Goal: Task Accomplishment & Management: Use online tool/utility

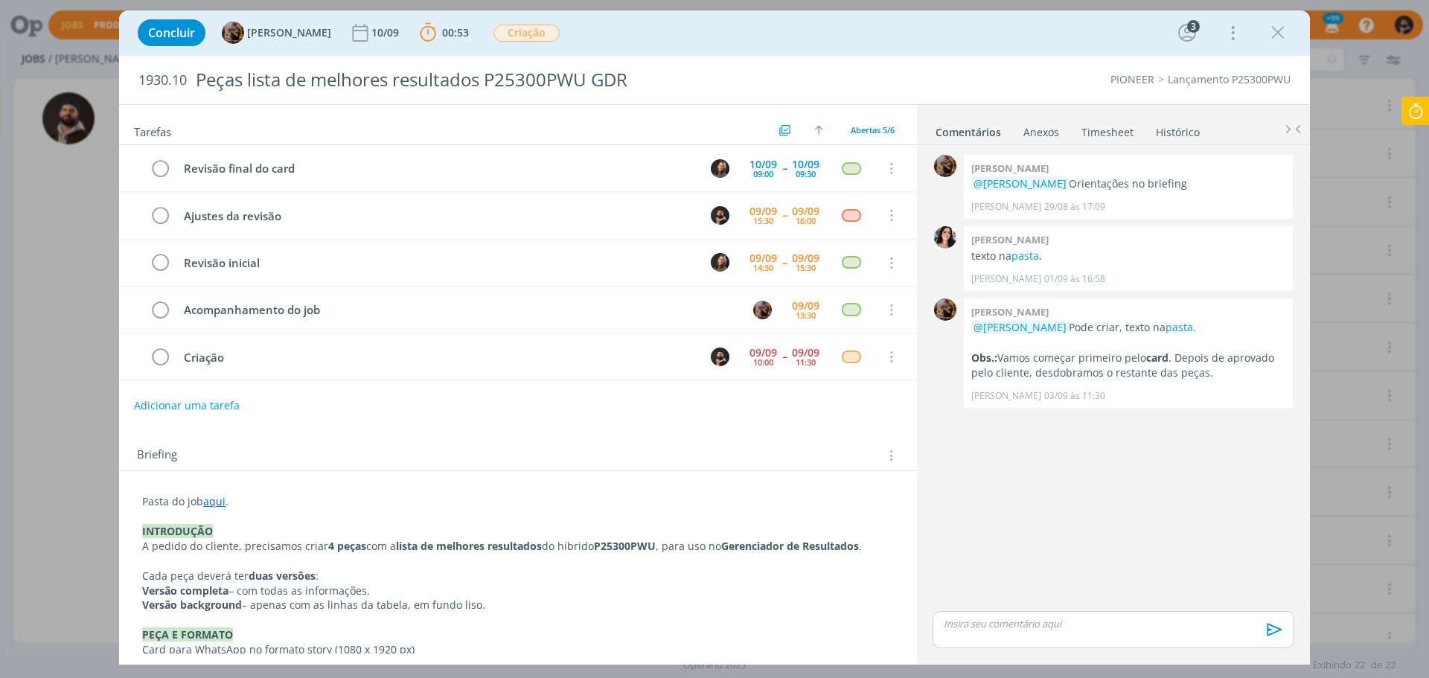
scroll to position [363, 0]
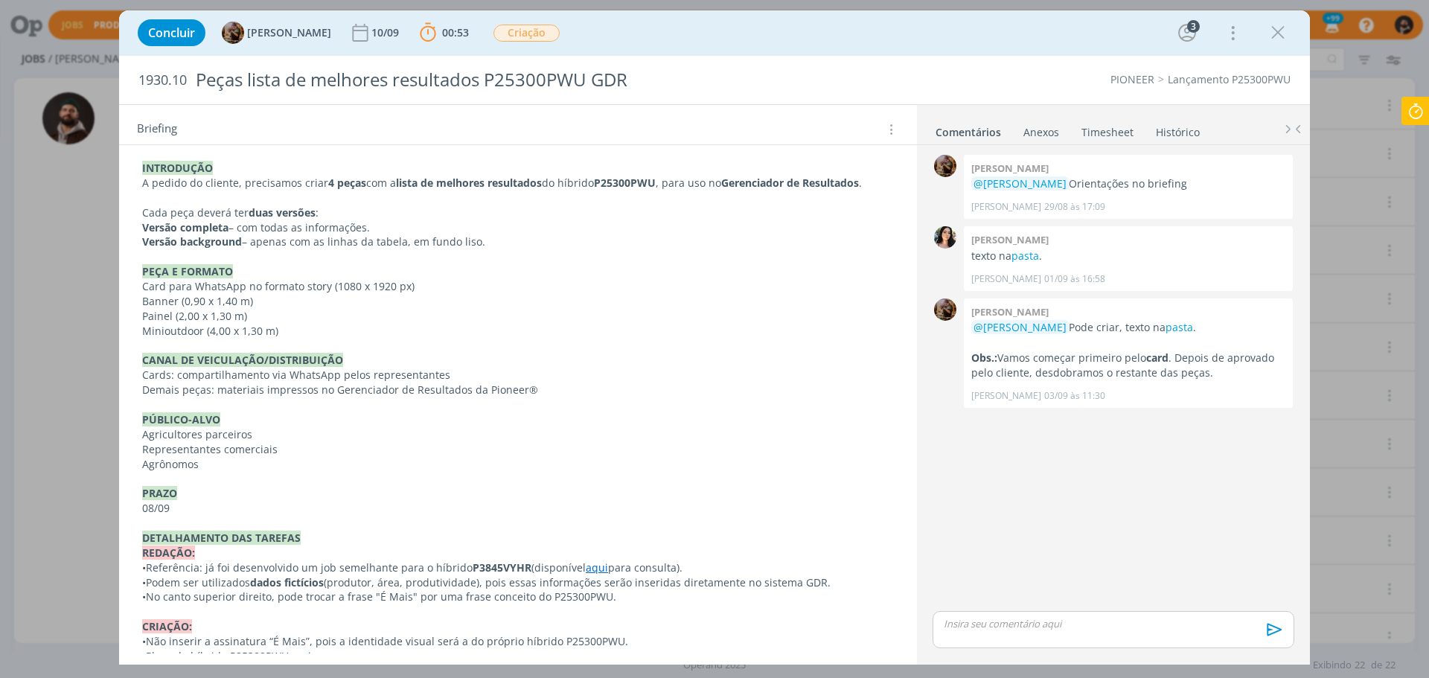
click at [1427, 109] on icon at bounding box center [1416, 111] width 27 height 29
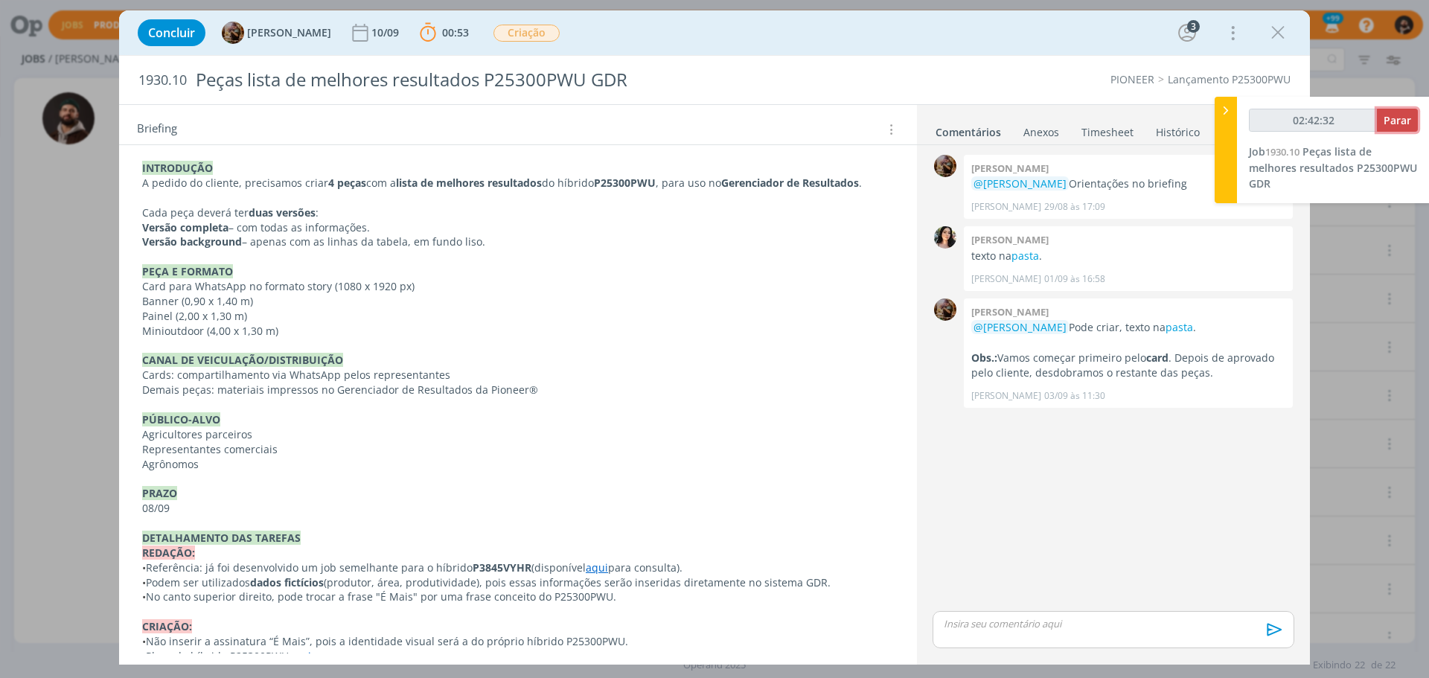
click at [1411, 115] on span "Parar" at bounding box center [1398, 120] width 28 height 14
click at [1393, 119] on span "Parar" at bounding box center [1398, 120] width 28 height 14
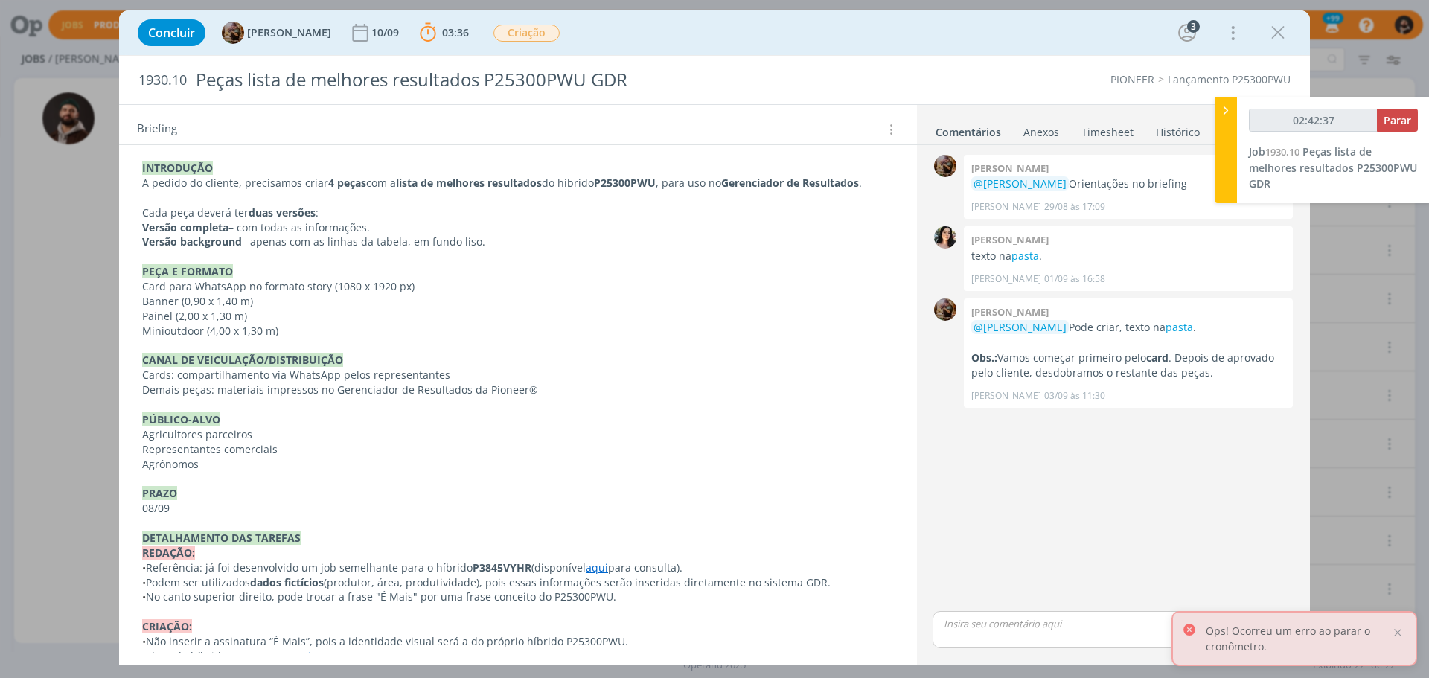
click at [1095, 133] on link "Timesheet" at bounding box center [1108, 129] width 54 height 22
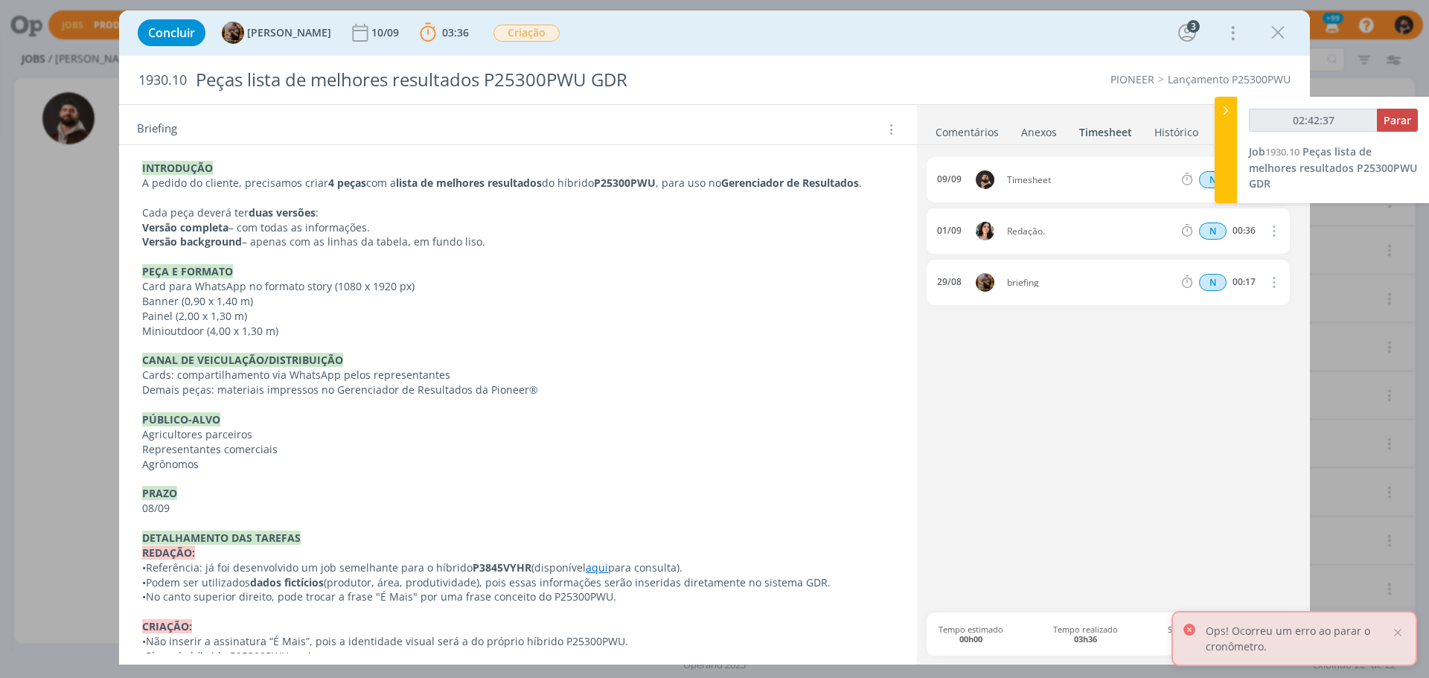
type input "02:42:38"
click at [1221, 107] on icon at bounding box center [1226, 111] width 15 height 16
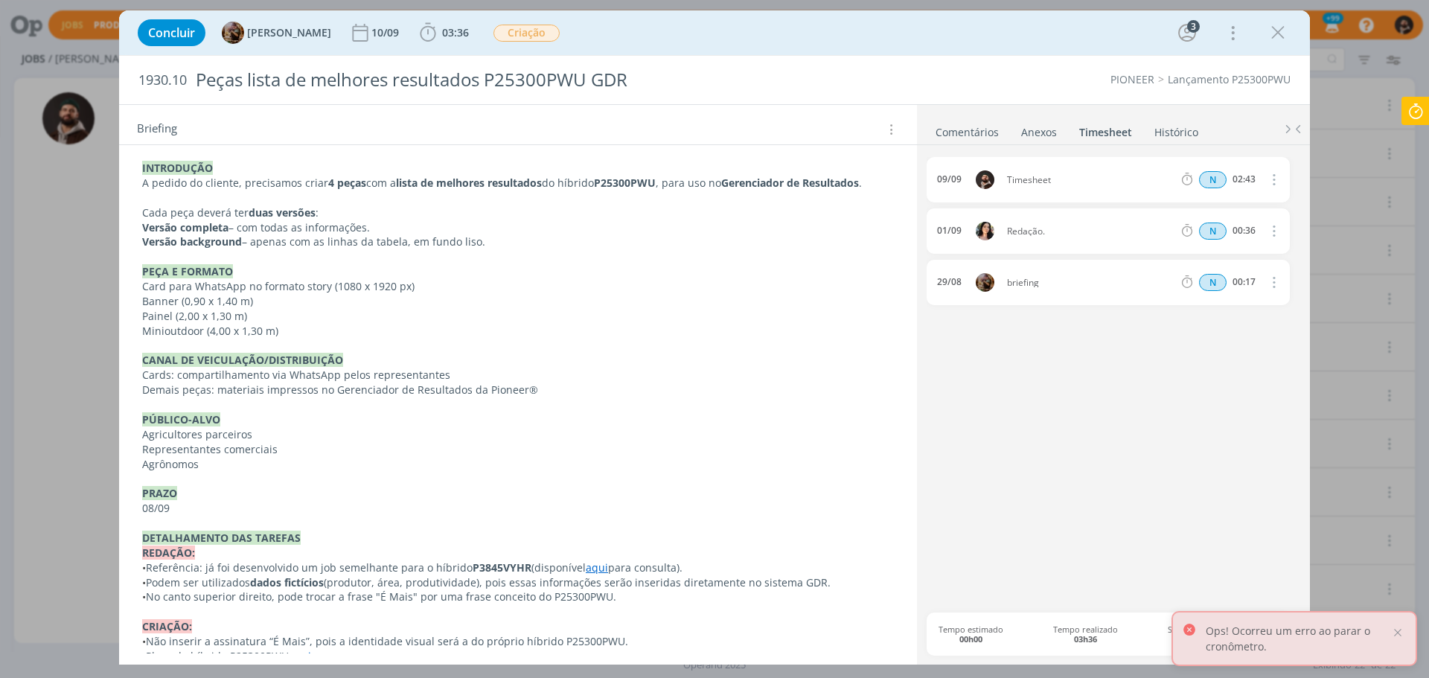
click at [1275, 182] on icon "dialog" at bounding box center [1273, 179] width 16 height 18
click at [1218, 236] on link "Editar" at bounding box center [1232, 230] width 118 height 24
drag, startPoint x: 1249, startPoint y: 179, endPoint x: 1123, endPoint y: 159, distance: 126.6
click at [1130, 164] on div "[DATE] 13:13 Timesheet Selecione a tarefa N 02:43" at bounding box center [1108, 179] width 363 height 45
click at [1236, 172] on input "00:40" at bounding box center [1244, 180] width 32 height 16
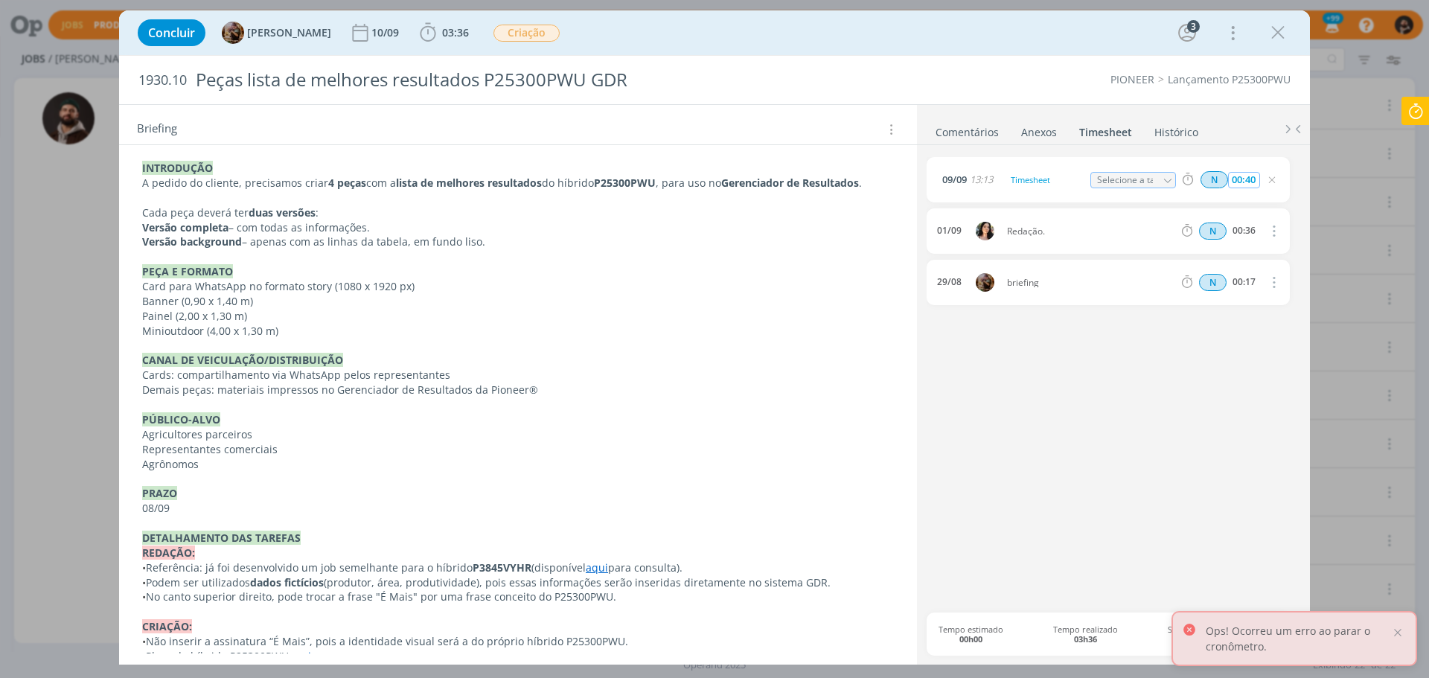
click at [1236, 172] on input "00:40" at bounding box center [1244, 180] width 32 height 16
type input "01:30"
click at [1033, 178] on div "Timesheet" at bounding box center [1047, 180] width 80 height 16
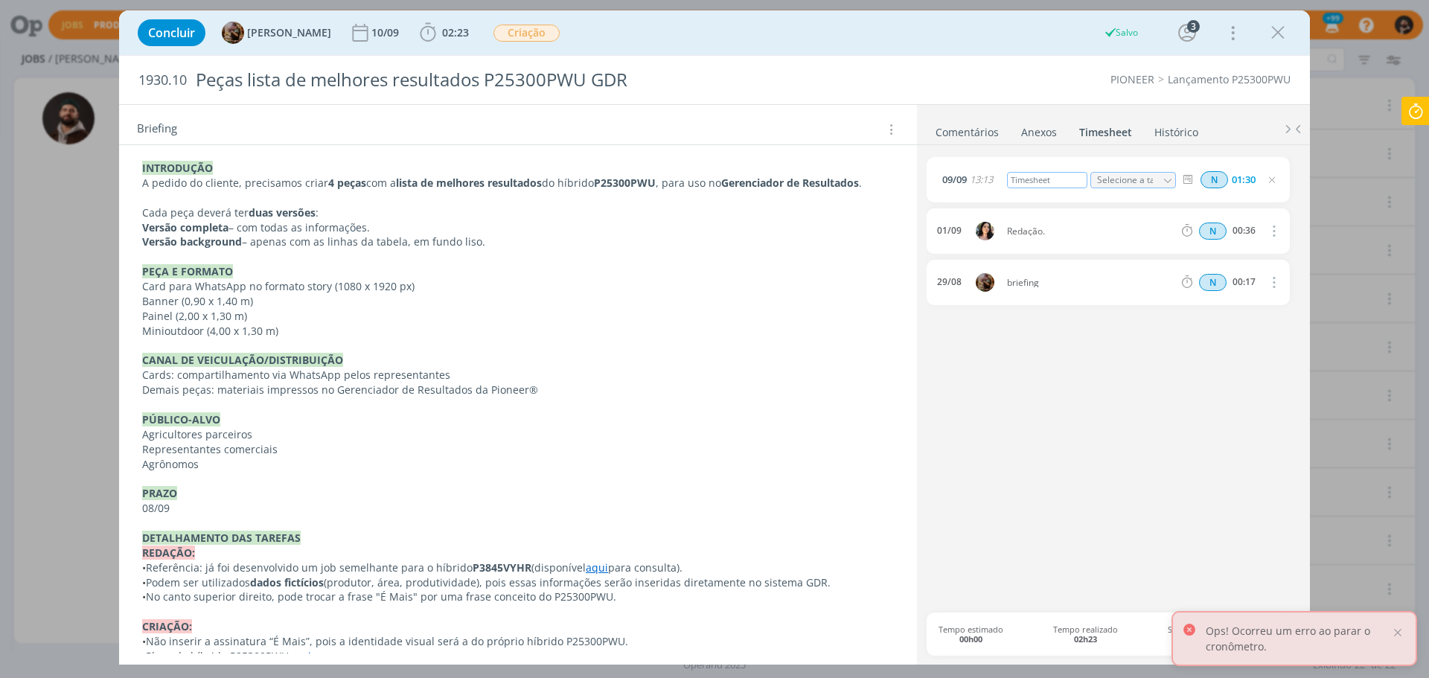
click at [1033, 178] on div "Timesheet" at bounding box center [1047, 180] width 80 height 16
click at [1278, 179] on icon "dialog" at bounding box center [1272, 180] width 12 height 12
click at [1415, 116] on icon at bounding box center [1416, 111] width 27 height 29
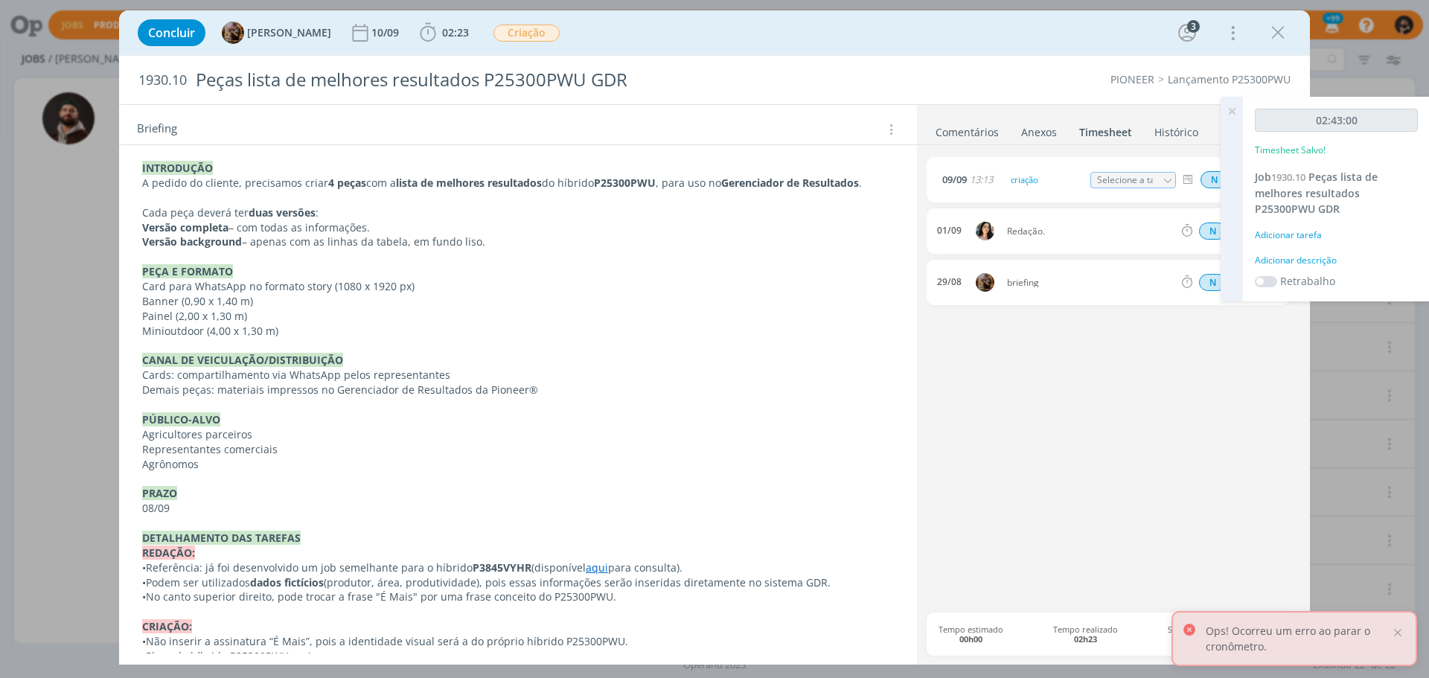
click at [1227, 106] on icon at bounding box center [1232, 111] width 27 height 29
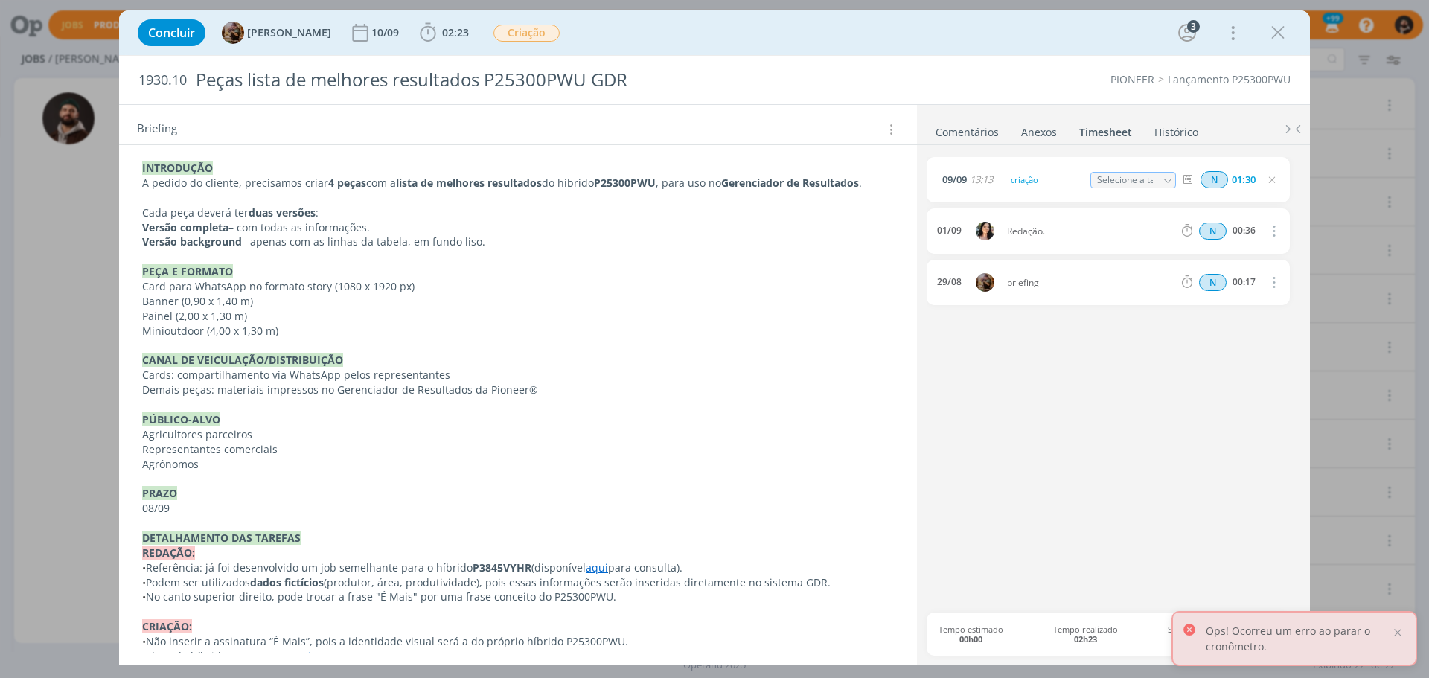
click at [1275, 179] on icon "dialog" at bounding box center [1272, 180] width 12 height 12
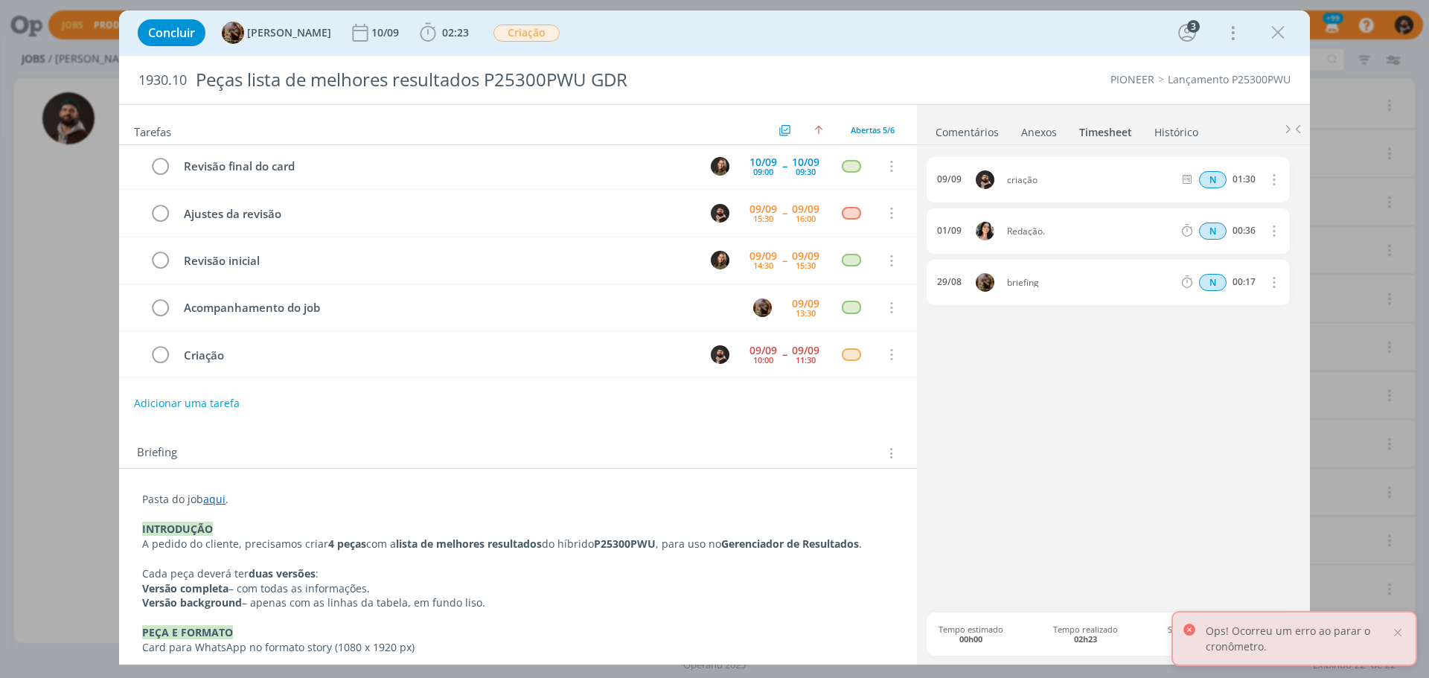
scroll to position [0, 0]
click at [153, 357] on icon "dialog" at bounding box center [160, 357] width 21 height 22
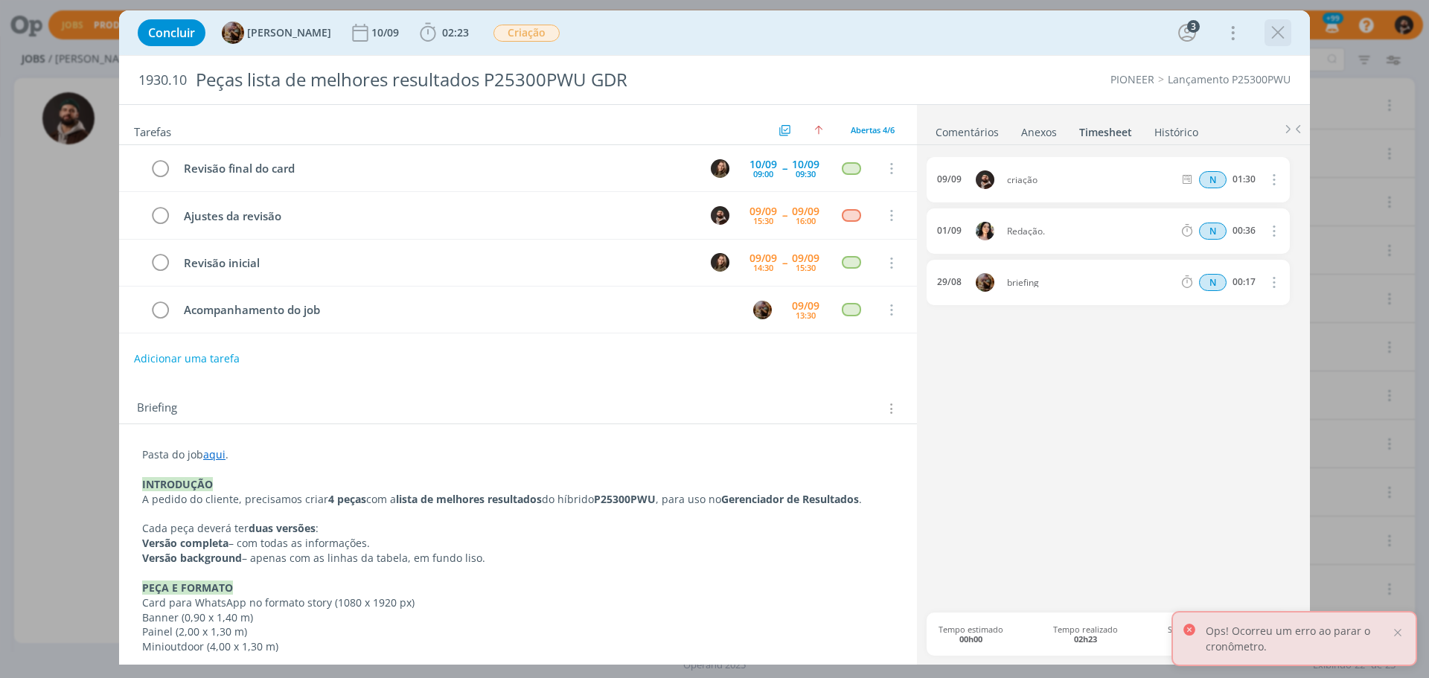
click at [1278, 31] on icon "dialog" at bounding box center [1278, 33] width 22 height 22
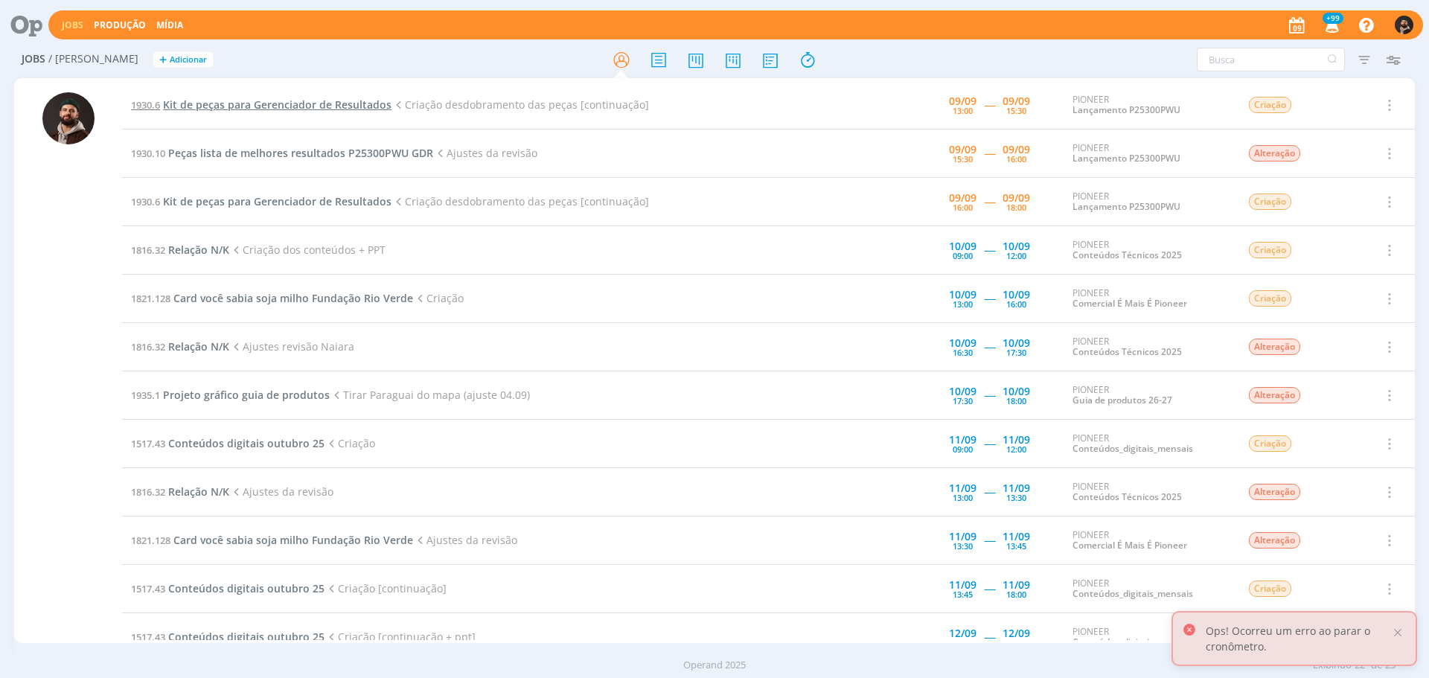
click at [307, 106] on span "Kit de peças para Gerenciador de Resultados" at bounding box center [277, 105] width 229 height 14
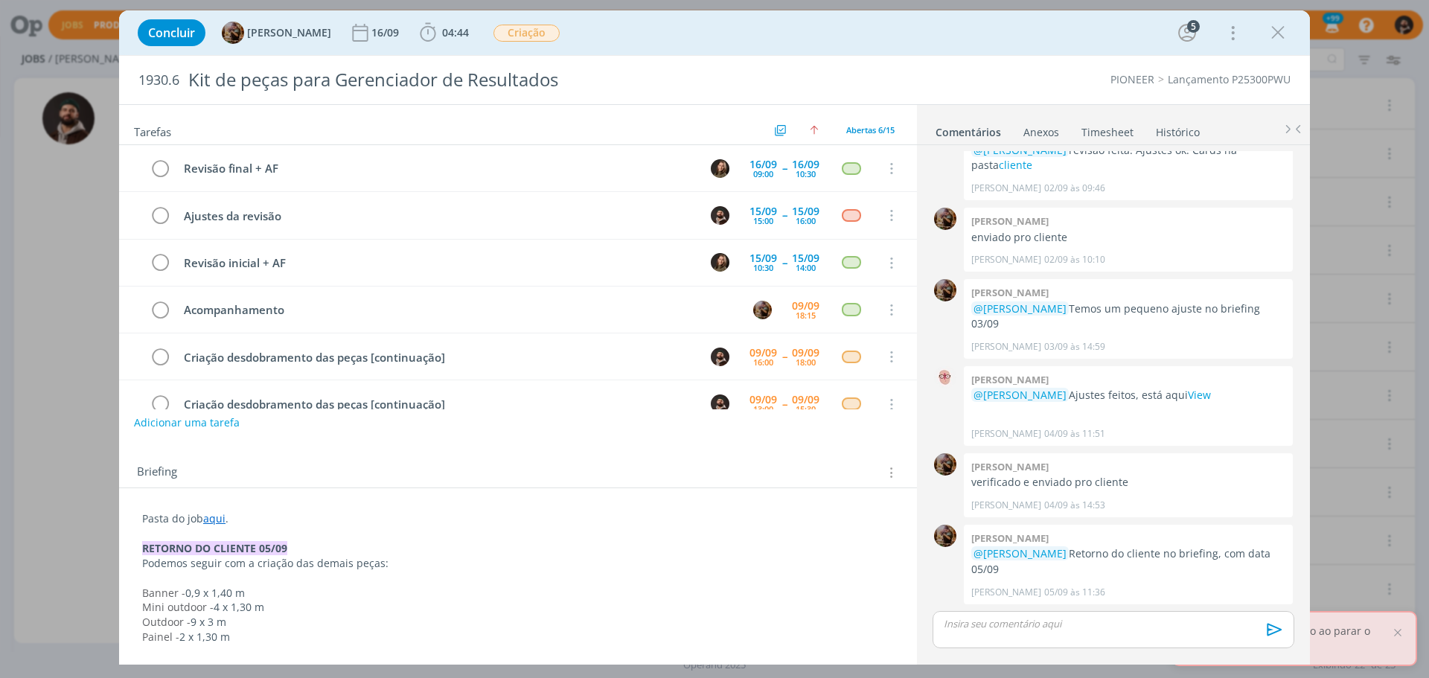
scroll to position [31, 0]
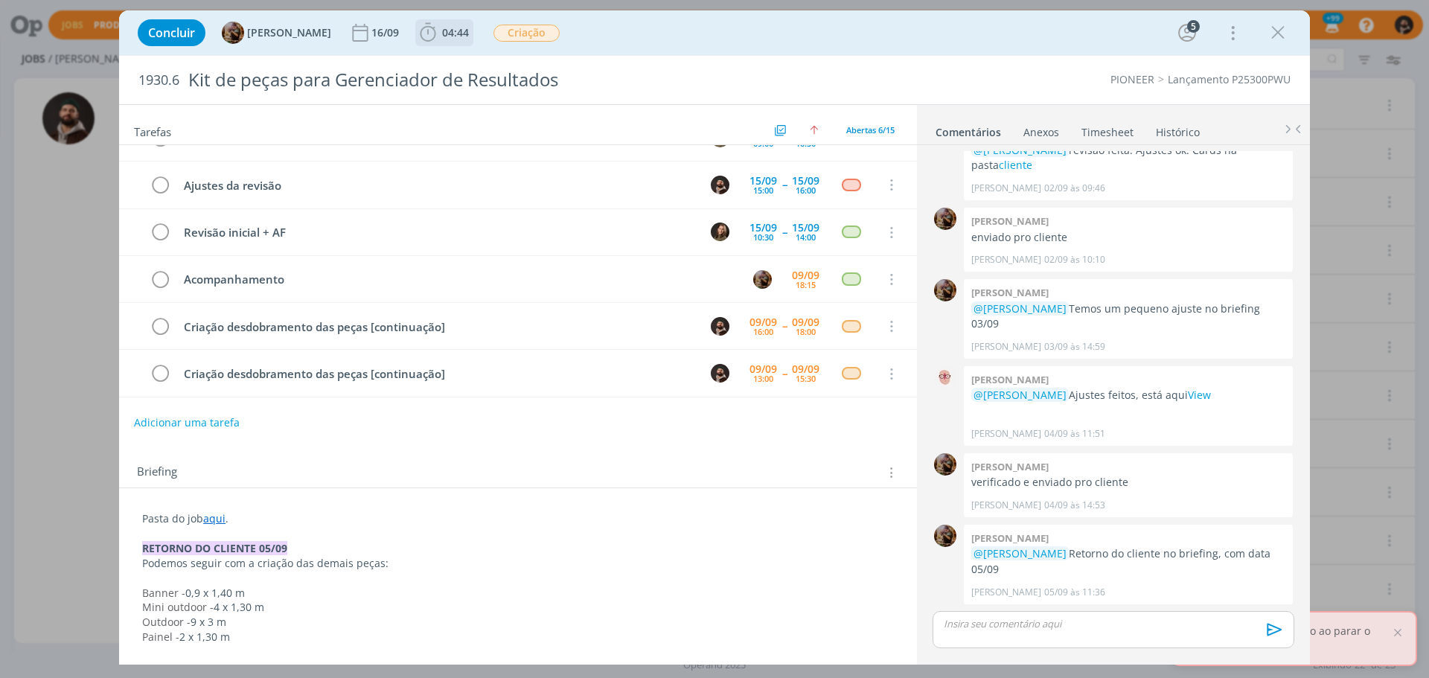
click at [472, 31] on b "04:44" at bounding box center [455, 33] width 33 height 10
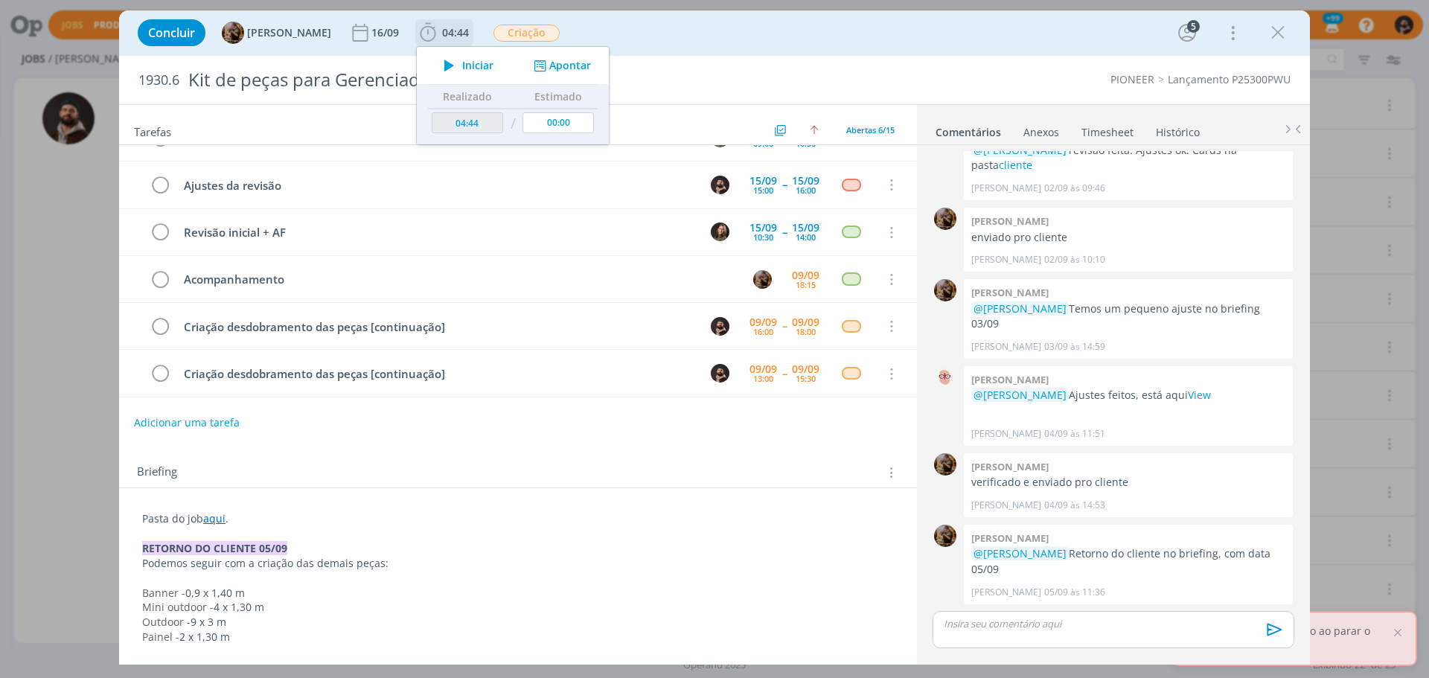
click at [494, 63] on span "Iniciar" at bounding box center [477, 65] width 31 height 10
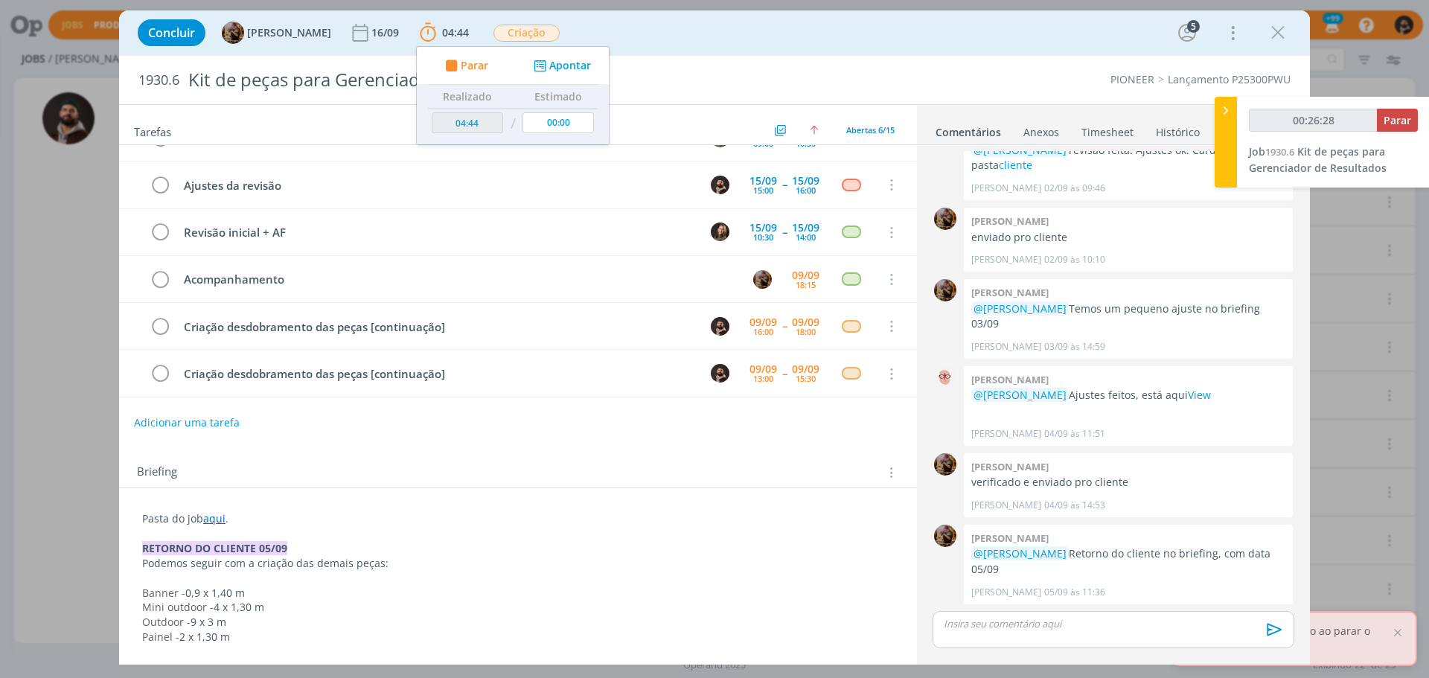
type input "00:26:29"
click at [1231, 110] on icon at bounding box center [1226, 111] width 15 height 16
